Goal: Information Seeking & Learning: Understand process/instructions

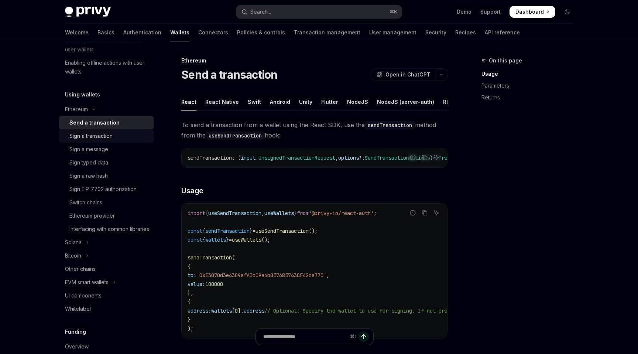
click at [117, 135] on div "Sign a transaction" at bounding box center [109, 135] width 80 height 9
click at [89, 125] on div "Send a transaction" at bounding box center [91, 122] width 45 height 9
type textarea "*"
click at [264, 15] on div "Search..." at bounding box center [260, 11] width 21 height 9
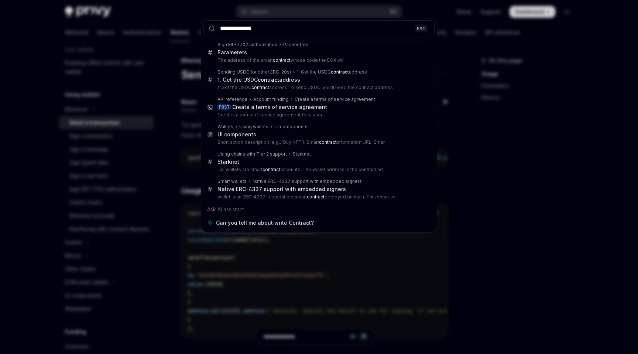
type input "**********"
click at [386, 274] on div "**********" at bounding box center [319, 177] width 638 height 354
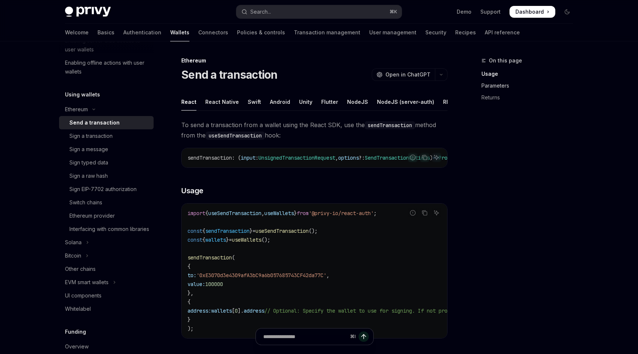
click at [491, 86] on link "Parameters" at bounding box center [530, 86] width 97 height 12
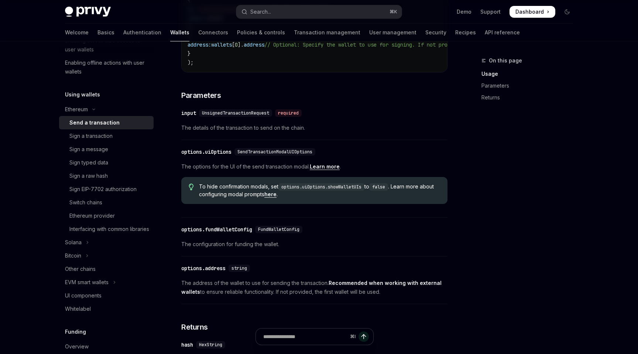
scroll to position [306, 0]
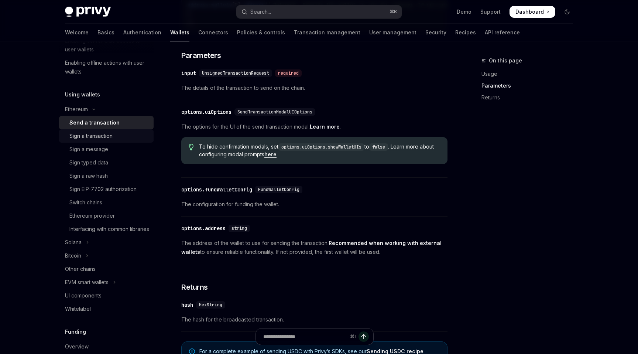
click at [118, 133] on div "Sign a transaction" at bounding box center [109, 135] width 80 height 9
type textarea "*"
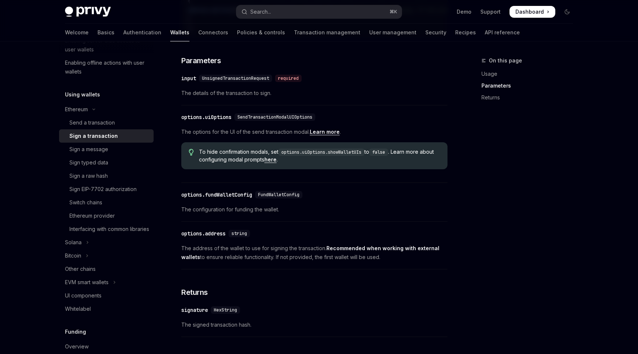
scroll to position [413, 0]
